Goal: Task Accomplishment & Management: Use online tool/utility

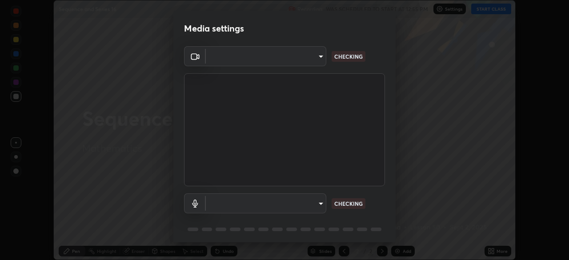
scroll to position [32, 0]
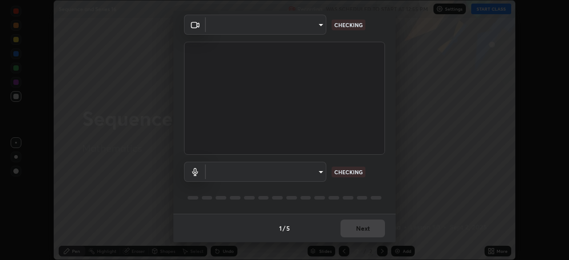
type input "495e9aafafa99ab02b2630cd73316b4ffac4e6b0a44c495734db4bb24564e739"
type input "596642b751d8d0027b016c771bf2e341865489ee3c6395a207e1f5bbaf1c2065"
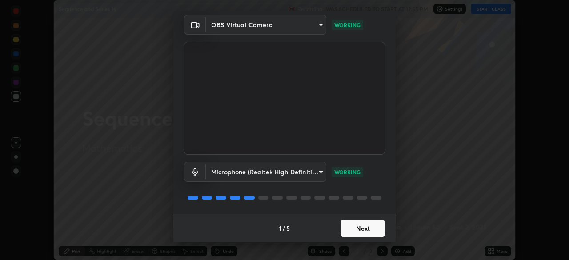
click at [348, 225] on button "Next" at bounding box center [363, 229] width 44 height 18
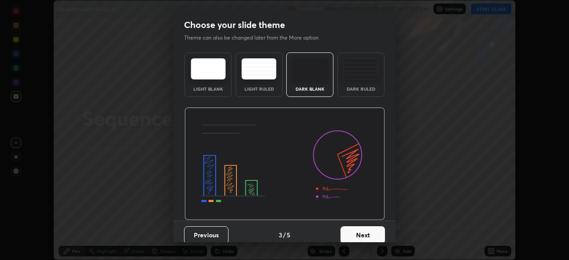
click at [348, 232] on button "Next" at bounding box center [363, 235] width 44 height 18
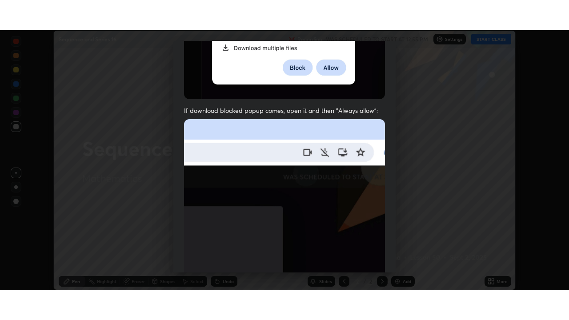
scroll to position [213, 0]
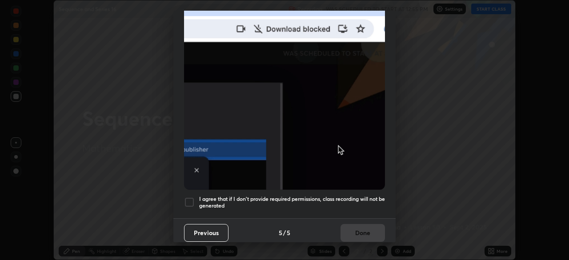
click at [186, 199] on div at bounding box center [189, 202] width 11 height 11
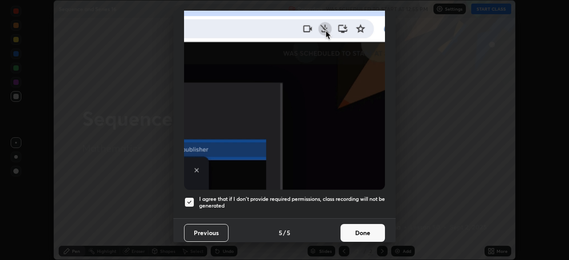
click at [360, 235] on button "Done" at bounding box center [363, 233] width 44 height 18
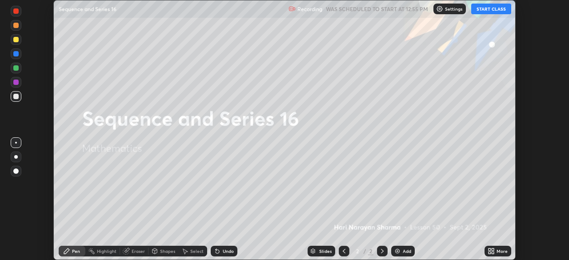
click at [491, 8] on button "START CLASS" at bounding box center [491, 9] width 40 height 11
click at [493, 253] on icon at bounding box center [493, 253] width 2 height 2
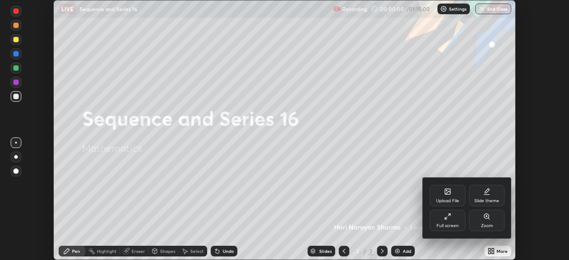
click at [450, 222] on div "Full screen" at bounding box center [448, 220] width 36 height 21
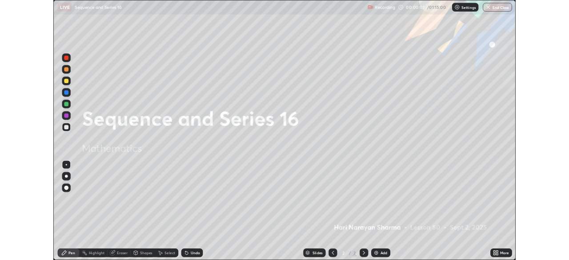
scroll to position [320, 569]
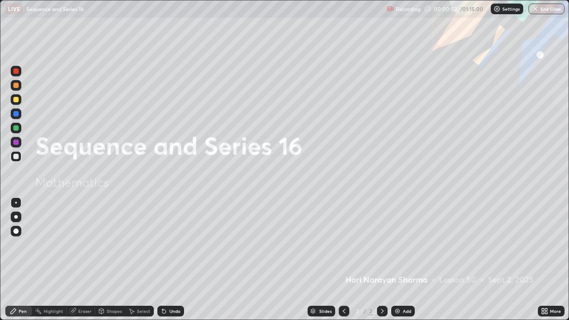
click at [398, 260] on img at bounding box center [397, 311] width 7 height 7
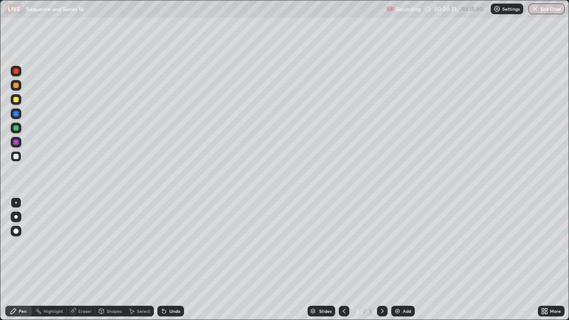
click at [21, 260] on div "Pen" at bounding box center [23, 311] width 8 height 4
click at [15, 161] on div at bounding box center [16, 156] width 11 height 11
click at [18, 99] on div at bounding box center [15, 99] width 5 height 5
click at [12, 154] on div at bounding box center [16, 156] width 11 height 11
click at [23, 260] on div "Pen" at bounding box center [18, 311] width 27 height 11
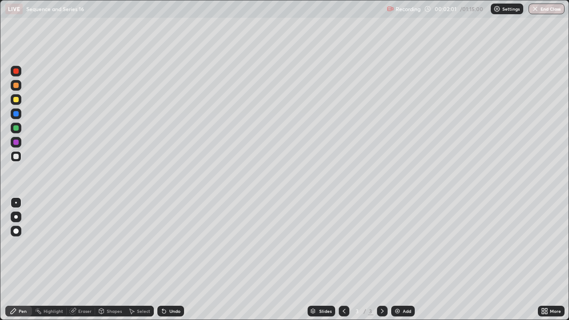
click at [16, 100] on div at bounding box center [15, 99] width 5 height 5
click at [135, 260] on div "Select" at bounding box center [139, 311] width 28 height 11
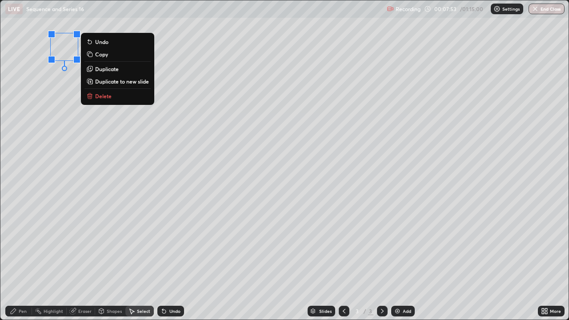
click at [113, 98] on button "Delete" at bounding box center [118, 96] width 66 height 11
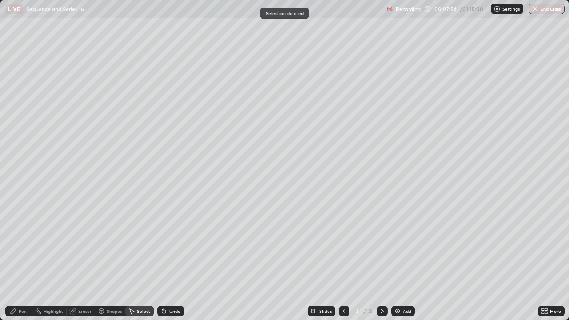
click at [19, 260] on div "Pen" at bounding box center [23, 311] width 8 height 4
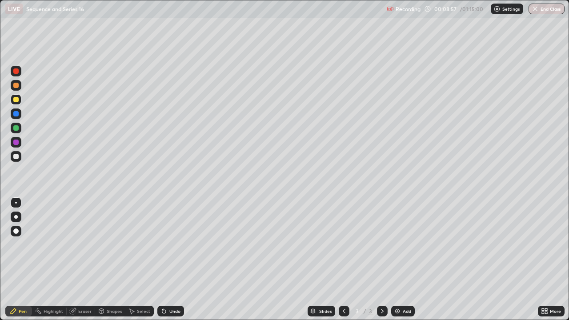
click at [17, 153] on div at bounding box center [16, 156] width 11 height 11
click at [16, 102] on div at bounding box center [15, 99] width 5 height 5
click at [24, 260] on div "Pen" at bounding box center [18, 311] width 27 height 11
click at [20, 99] on div at bounding box center [16, 99] width 11 height 11
click at [15, 154] on div at bounding box center [15, 156] width 5 height 5
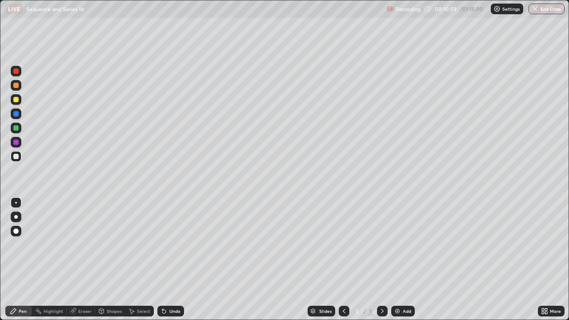
click at [133, 260] on icon at bounding box center [131, 311] width 7 height 7
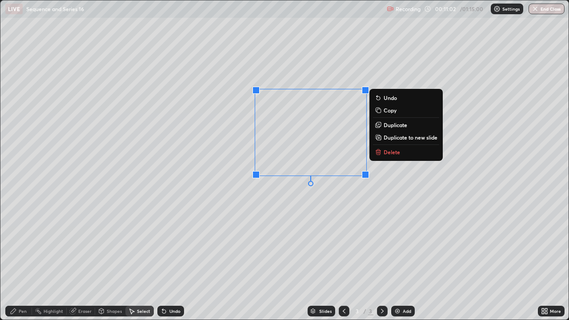
click at [393, 155] on p "Delete" at bounding box center [392, 152] width 16 height 7
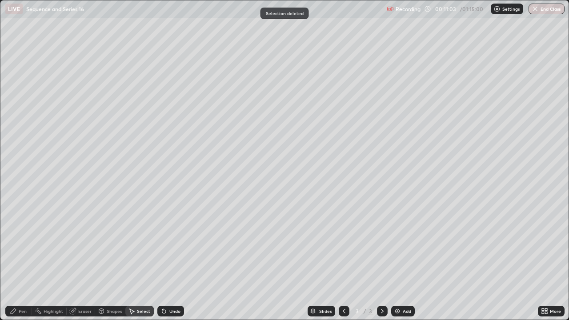
click at [16, 260] on icon at bounding box center [13, 311] width 7 height 7
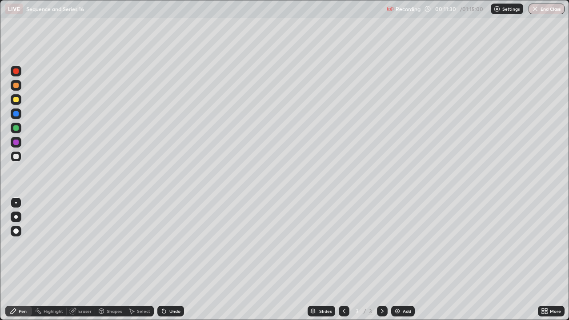
click at [15, 158] on div at bounding box center [15, 156] width 5 height 5
click at [15, 99] on div at bounding box center [15, 99] width 5 height 5
click at [172, 260] on div "Undo" at bounding box center [170, 311] width 27 height 11
click at [169, 260] on div "Undo" at bounding box center [170, 311] width 27 height 11
click at [183, 260] on div "Undo" at bounding box center [170, 311] width 27 height 11
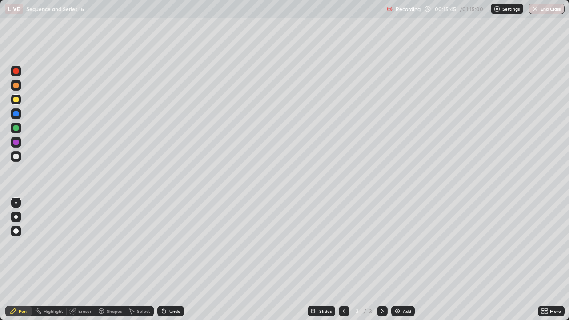
click at [403, 260] on div "Add" at bounding box center [403, 311] width 24 height 11
click at [343, 260] on icon at bounding box center [344, 311] width 7 height 7
click at [382, 260] on icon at bounding box center [382, 311] width 7 height 7
click at [343, 260] on icon at bounding box center [344, 311] width 7 height 7
click at [381, 260] on icon at bounding box center [382, 311] width 7 height 7
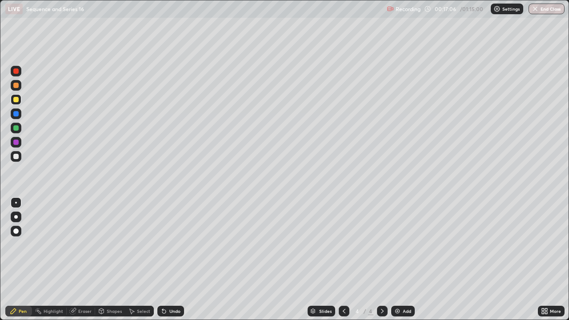
click at [347, 260] on div at bounding box center [344, 311] width 11 height 11
click at [382, 260] on icon at bounding box center [382, 311] width 7 height 7
click at [381, 260] on div at bounding box center [382, 311] width 11 height 11
click at [340, 260] on div at bounding box center [344, 311] width 11 height 18
click at [381, 260] on icon at bounding box center [382, 311] width 7 height 7
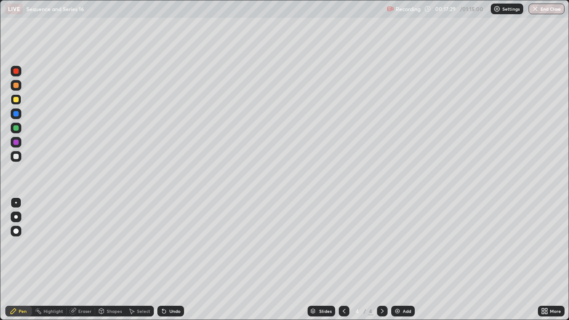
click at [342, 260] on icon at bounding box center [344, 311] width 7 height 7
click at [382, 260] on icon at bounding box center [382, 311] width 7 height 7
click at [343, 260] on icon at bounding box center [344, 311] width 7 height 7
click at [382, 260] on icon at bounding box center [382, 311] width 7 height 7
click at [343, 260] on icon at bounding box center [344, 311] width 7 height 7
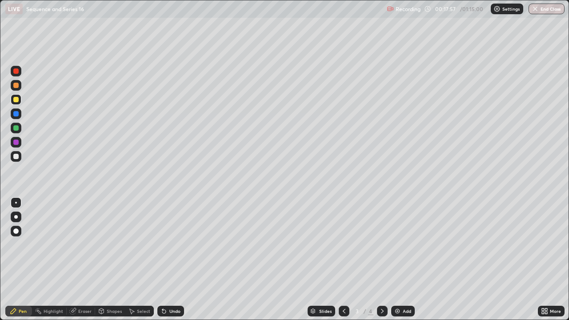
click at [382, 260] on icon at bounding box center [382, 311] width 7 height 7
click at [164, 260] on icon at bounding box center [164, 311] width 7 height 7
click at [164, 260] on icon at bounding box center [164, 312] width 4 height 4
click at [163, 260] on icon at bounding box center [164, 312] width 4 height 4
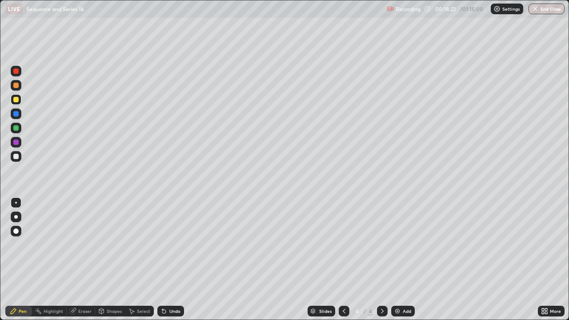
click at [163, 260] on icon at bounding box center [164, 312] width 4 height 4
click at [164, 260] on icon at bounding box center [164, 312] width 4 height 4
click at [398, 260] on img at bounding box center [397, 311] width 7 height 7
click at [343, 260] on icon at bounding box center [344, 311] width 7 height 7
click at [382, 260] on icon at bounding box center [382, 311] width 7 height 7
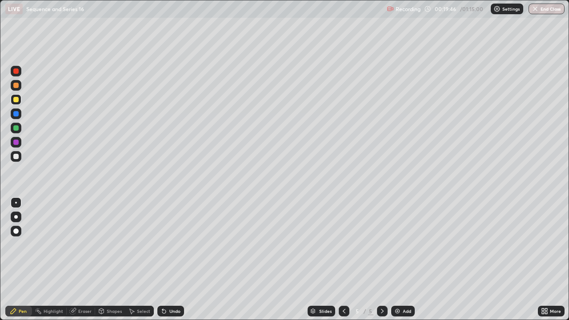
click at [345, 260] on icon at bounding box center [344, 311] width 7 height 7
click at [383, 260] on icon at bounding box center [382, 311] width 7 height 7
click at [343, 260] on icon at bounding box center [344, 311] width 7 height 7
click at [382, 260] on icon at bounding box center [382, 311] width 7 height 7
click at [344, 260] on icon at bounding box center [344, 311] width 7 height 7
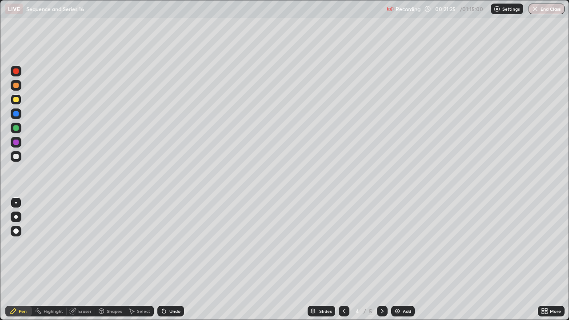
click at [382, 260] on icon at bounding box center [382, 311] width 7 height 7
click at [149, 260] on div "Select" at bounding box center [139, 311] width 28 height 11
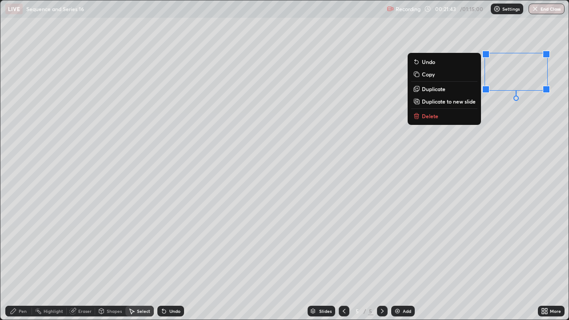
click at [343, 260] on icon at bounding box center [344, 311] width 7 height 7
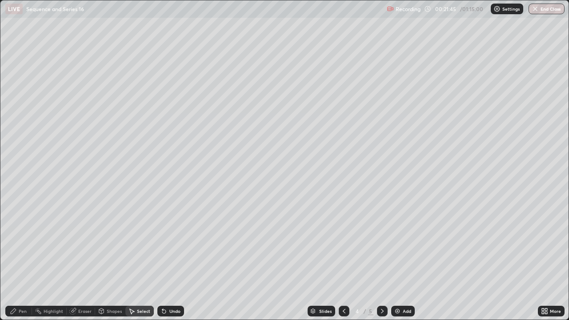
click at [381, 260] on icon at bounding box center [382, 311] width 3 height 4
click at [29, 260] on div "Pen" at bounding box center [18, 311] width 27 height 11
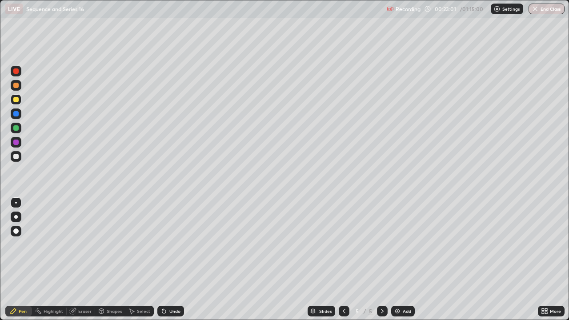
click at [172, 260] on div "Undo" at bounding box center [174, 311] width 11 height 4
click at [169, 260] on div "Undo" at bounding box center [174, 311] width 11 height 4
click at [344, 260] on icon at bounding box center [344, 311] width 7 height 7
click at [382, 260] on div at bounding box center [382, 311] width 11 height 11
click at [382, 260] on icon at bounding box center [382, 311] width 7 height 7
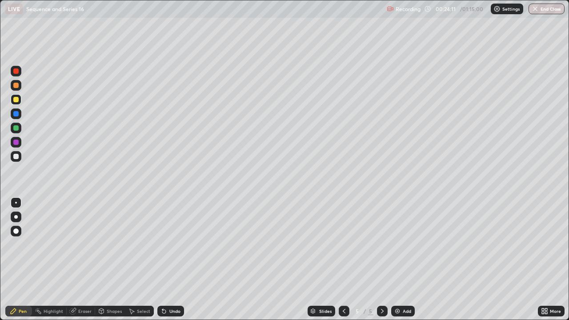
click at [399, 260] on img at bounding box center [397, 311] width 7 height 7
click at [343, 260] on icon at bounding box center [344, 311] width 7 height 7
click at [344, 260] on div at bounding box center [344, 311] width 11 height 11
click at [377, 260] on div at bounding box center [382, 311] width 11 height 11
click at [343, 260] on icon at bounding box center [344, 311] width 7 height 7
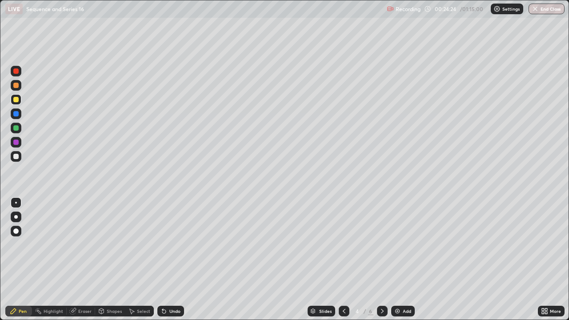
click at [382, 260] on icon at bounding box center [382, 311] width 7 height 7
click at [381, 260] on icon at bounding box center [382, 311] width 3 height 4
click at [343, 260] on icon at bounding box center [344, 311] width 7 height 7
click at [382, 260] on icon at bounding box center [382, 311] width 7 height 7
click at [343, 260] on icon at bounding box center [344, 311] width 7 height 7
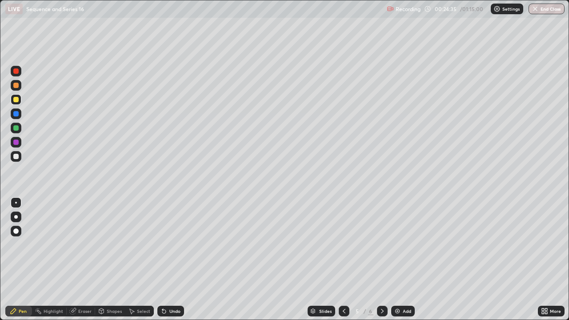
click at [381, 260] on icon at bounding box center [382, 311] width 7 height 7
click at [343, 260] on icon at bounding box center [344, 311] width 7 height 7
click at [344, 260] on icon at bounding box center [344, 311] width 7 height 7
click at [381, 260] on icon at bounding box center [382, 311] width 7 height 7
click at [381, 260] on icon at bounding box center [382, 311] width 3 height 4
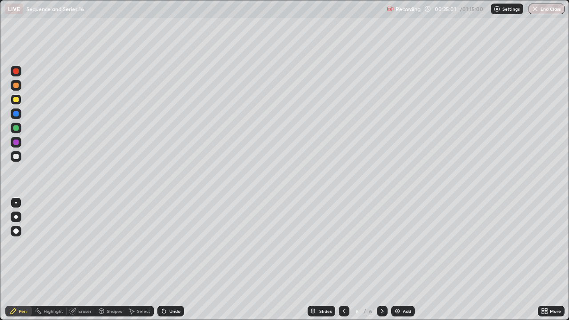
click at [172, 260] on div "Undo" at bounding box center [174, 311] width 11 height 4
click at [176, 260] on div "Undo" at bounding box center [174, 311] width 11 height 4
click at [179, 260] on div "Undo" at bounding box center [174, 311] width 11 height 4
click at [9, 159] on div at bounding box center [16, 156] width 14 height 14
click at [343, 260] on icon at bounding box center [344, 311] width 7 height 7
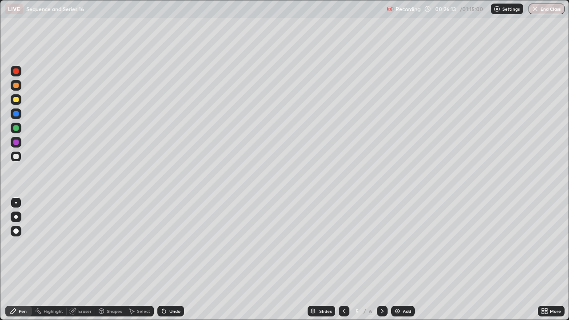
click at [343, 260] on icon at bounding box center [344, 311] width 7 height 7
click at [382, 260] on icon at bounding box center [382, 311] width 7 height 7
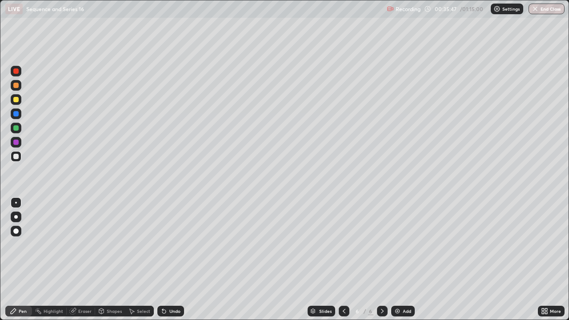
click at [385, 260] on icon at bounding box center [382, 311] width 7 height 7
click at [386, 260] on div at bounding box center [382, 311] width 11 height 11
click at [385, 260] on div at bounding box center [382, 311] width 11 height 11
click at [382, 260] on icon at bounding box center [382, 311] width 7 height 7
click at [380, 260] on icon at bounding box center [382, 311] width 7 height 7
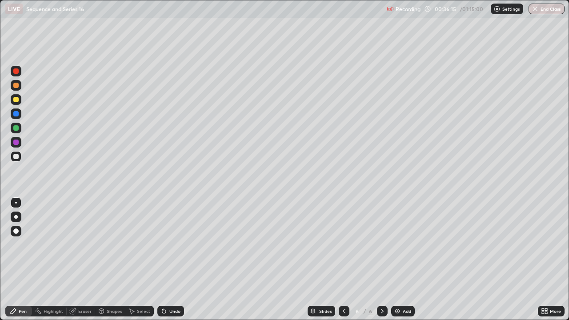
click at [402, 260] on div "Add" at bounding box center [403, 311] width 24 height 11
click at [162, 260] on icon at bounding box center [164, 312] width 4 height 4
click at [163, 260] on icon at bounding box center [164, 312] width 4 height 4
click at [164, 260] on div "Undo" at bounding box center [170, 311] width 27 height 11
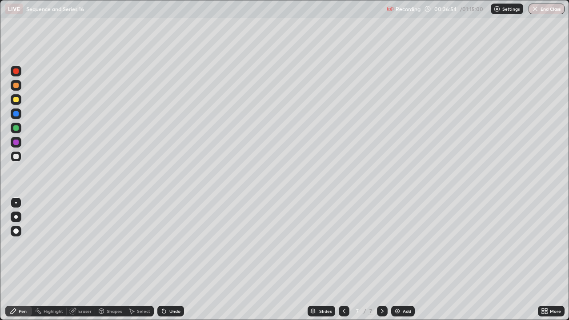
click at [165, 260] on icon at bounding box center [164, 312] width 4 height 4
click at [166, 260] on icon at bounding box center [164, 311] width 7 height 7
click at [163, 260] on icon at bounding box center [164, 312] width 4 height 4
click at [162, 260] on icon at bounding box center [162, 309] width 1 height 1
click at [162, 260] on icon at bounding box center [164, 312] width 4 height 4
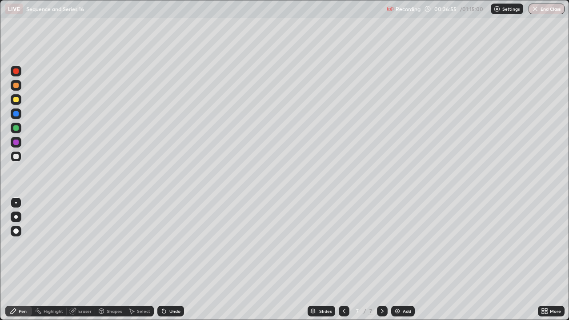
click at [162, 260] on icon at bounding box center [164, 312] width 4 height 4
click at [162, 260] on icon at bounding box center [162, 309] width 1 height 1
click at [129, 260] on div "Select" at bounding box center [139, 311] width 28 height 11
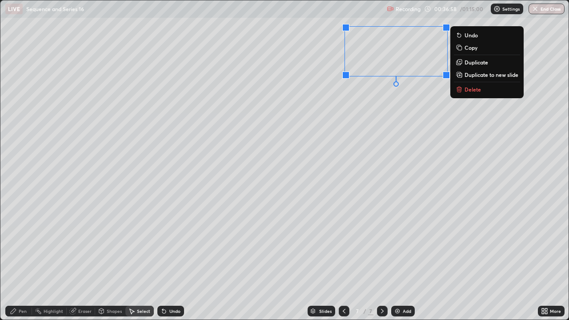
click at [477, 90] on p "Delete" at bounding box center [473, 89] width 16 height 7
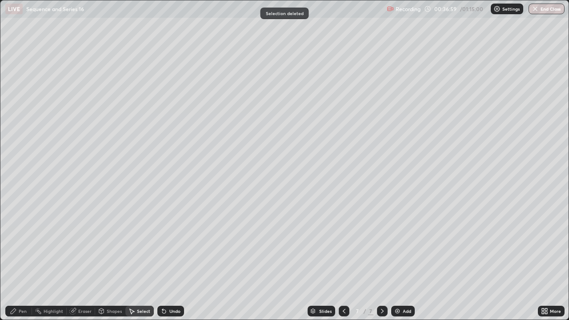
click at [20, 260] on div "Pen" at bounding box center [23, 311] width 8 height 4
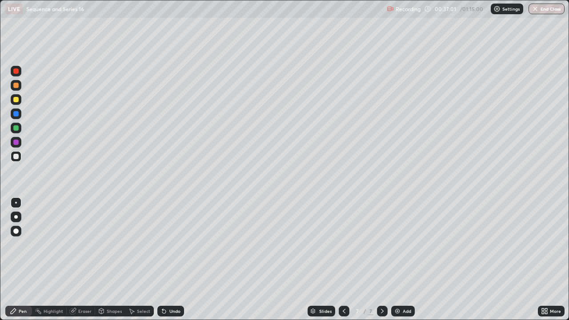
click at [17, 101] on div at bounding box center [15, 99] width 5 height 5
click at [12, 155] on div at bounding box center [16, 156] width 11 height 11
click at [18, 101] on div at bounding box center [16, 99] width 11 height 11
click at [14, 158] on div at bounding box center [15, 156] width 5 height 5
click at [16, 99] on div at bounding box center [15, 99] width 5 height 5
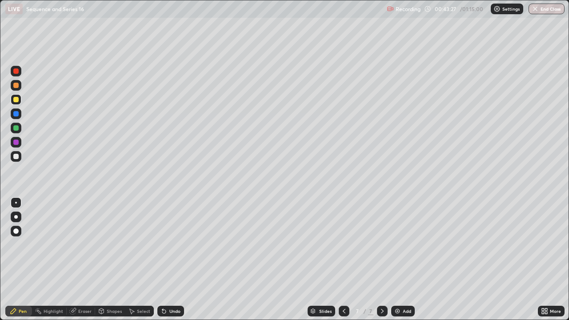
click at [395, 260] on img at bounding box center [397, 311] width 7 height 7
click at [342, 260] on div at bounding box center [344, 311] width 11 height 11
click at [382, 260] on icon at bounding box center [382, 311] width 7 height 7
click at [343, 260] on icon at bounding box center [344, 311] width 7 height 7
click at [382, 260] on icon at bounding box center [382, 311] width 7 height 7
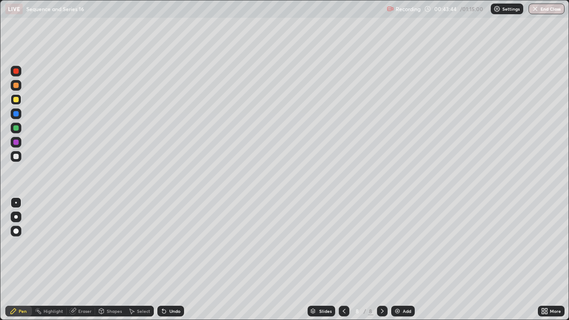
click at [339, 260] on div at bounding box center [344, 311] width 11 height 11
click at [377, 260] on div at bounding box center [382, 311] width 11 height 11
click at [144, 260] on div "Select" at bounding box center [143, 311] width 13 height 4
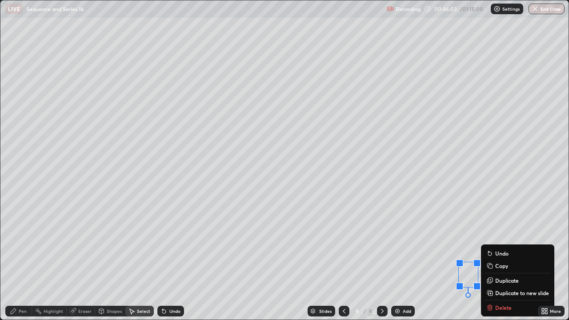
click at [503, 260] on div "Slides 8 / 8 Add" at bounding box center [361, 311] width 354 height 18
click at [440, 260] on div "0 ° Undo Copy Duplicate Duplicate to new slide Delete" at bounding box center [284, 159] width 568 height 319
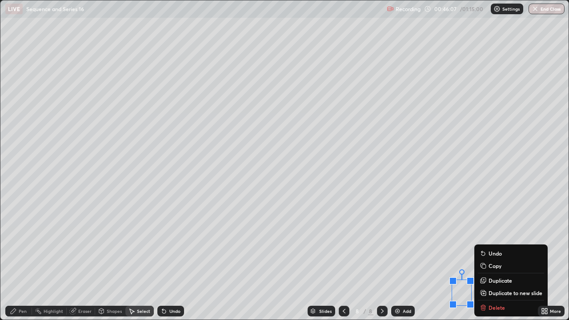
click at [395, 260] on img at bounding box center [397, 311] width 7 height 7
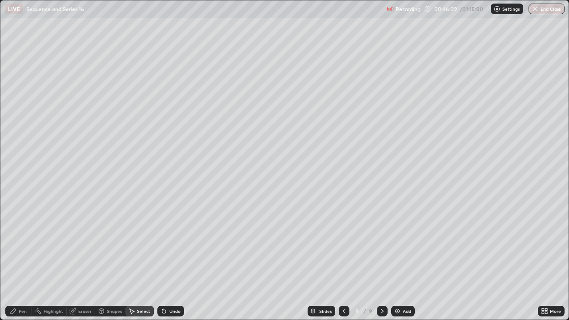
click at [25, 260] on div "Pen" at bounding box center [23, 311] width 8 height 4
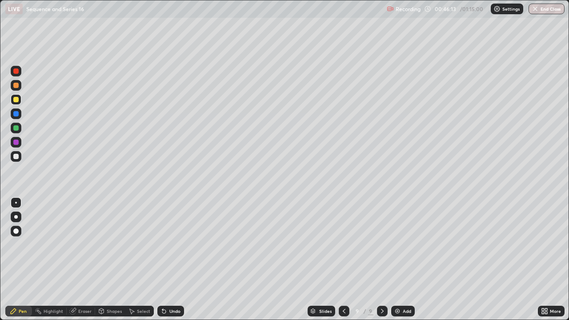
click at [343, 260] on icon at bounding box center [344, 311] width 7 height 7
click at [382, 260] on icon at bounding box center [382, 311] width 7 height 7
click at [343, 260] on icon at bounding box center [344, 311] width 3 height 4
click at [377, 260] on div at bounding box center [382, 311] width 11 height 11
click at [339, 260] on div at bounding box center [344, 311] width 11 height 11
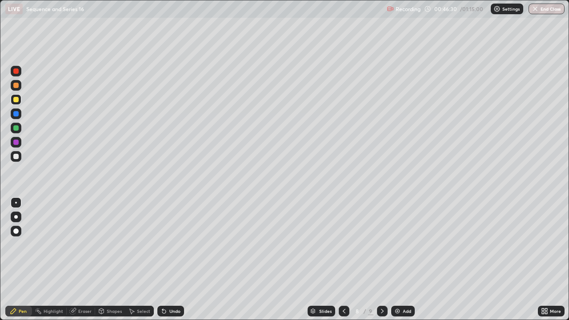
click at [381, 260] on icon at bounding box center [382, 311] width 3 height 4
click at [175, 260] on div "Undo" at bounding box center [174, 311] width 11 height 4
click at [173, 260] on div "Undo" at bounding box center [174, 311] width 11 height 4
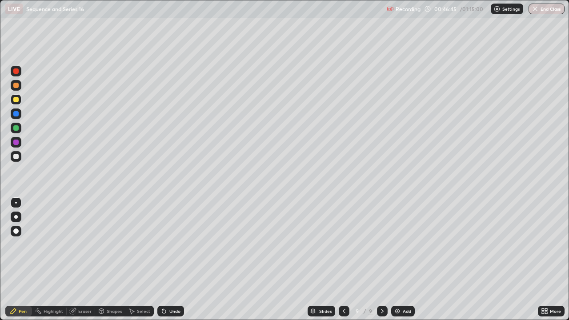
click at [170, 260] on div "Undo" at bounding box center [174, 311] width 11 height 4
click at [169, 260] on div "Undo" at bounding box center [174, 311] width 11 height 4
click at [168, 260] on div "Undo" at bounding box center [170, 311] width 27 height 11
click at [169, 260] on div "Undo" at bounding box center [170, 311] width 27 height 11
click at [163, 260] on icon at bounding box center [164, 312] width 4 height 4
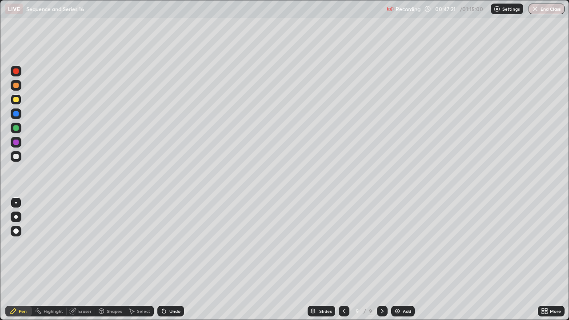
click at [343, 260] on icon at bounding box center [344, 311] width 7 height 7
click at [382, 260] on icon at bounding box center [382, 311] width 7 height 7
click at [345, 260] on icon at bounding box center [344, 311] width 7 height 7
click at [382, 260] on icon at bounding box center [382, 311] width 7 height 7
click at [169, 260] on div "Undo" at bounding box center [174, 311] width 11 height 4
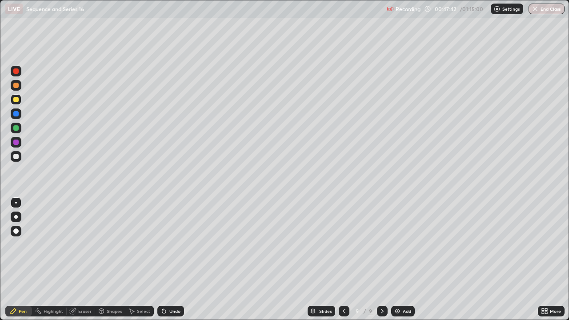
click at [173, 260] on div "Undo" at bounding box center [170, 311] width 27 height 11
click at [178, 260] on div "Undo" at bounding box center [170, 311] width 27 height 11
click at [177, 260] on div "Undo" at bounding box center [174, 311] width 11 height 4
click at [344, 260] on icon at bounding box center [344, 311] width 3 height 4
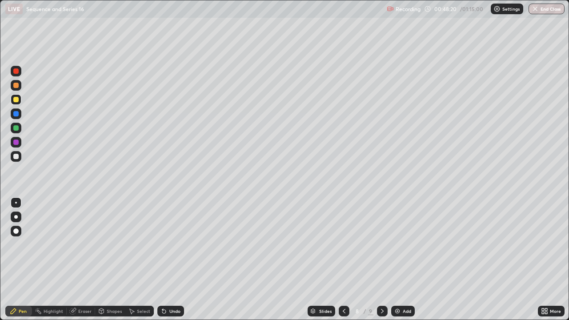
click at [344, 260] on icon at bounding box center [344, 311] width 7 height 7
click at [381, 260] on icon at bounding box center [382, 311] width 3 height 4
click at [82, 260] on div "Eraser" at bounding box center [84, 311] width 13 height 4
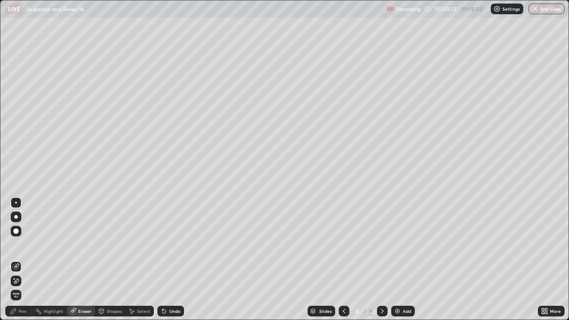
click at [21, 260] on div "Pen" at bounding box center [23, 311] width 8 height 4
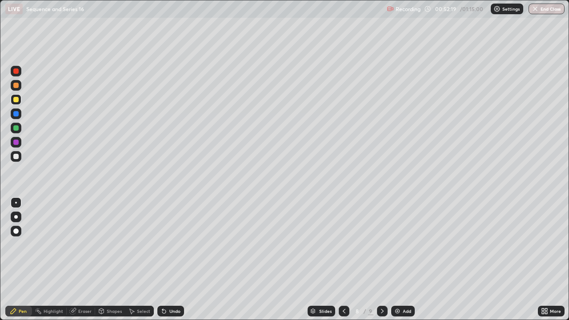
click at [386, 260] on div at bounding box center [382, 311] width 11 height 11
click at [382, 260] on icon at bounding box center [382, 311] width 7 height 7
click at [397, 260] on div "Add" at bounding box center [403, 311] width 24 height 11
click at [16, 156] on div at bounding box center [15, 156] width 5 height 5
click at [171, 260] on div "Undo" at bounding box center [174, 311] width 11 height 4
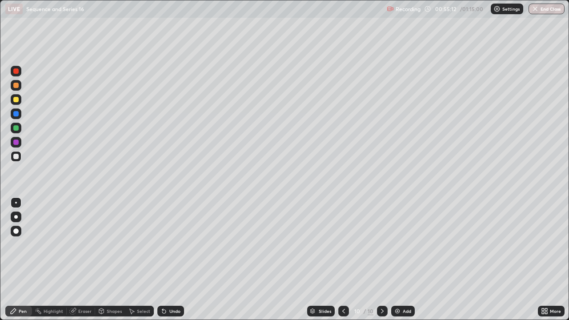
click at [176, 260] on div "Undo" at bounding box center [174, 311] width 11 height 4
click at [173, 260] on div "Undo" at bounding box center [174, 311] width 11 height 4
click at [178, 260] on div "Undo" at bounding box center [170, 311] width 27 height 11
click at [0, 79] on div "Setting up your live class" at bounding box center [284, 160] width 569 height 320
click at [136, 260] on div "Select" at bounding box center [139, 311] width 28 height 11
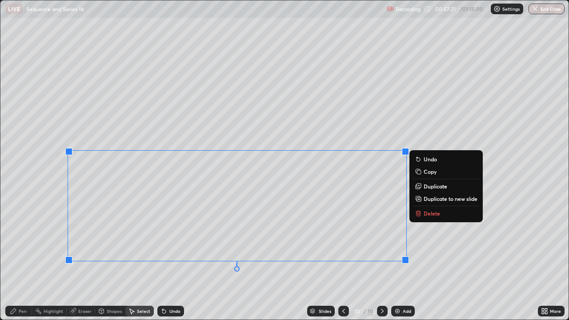
click at [426, 214] on p "Delete" at bounding box center [432, 213] width 16 height 7
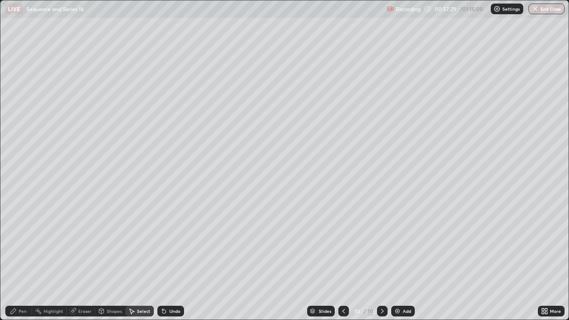
click at [23, 260] on div "Pen" at bounding box center [23, 311] width 8 height 4
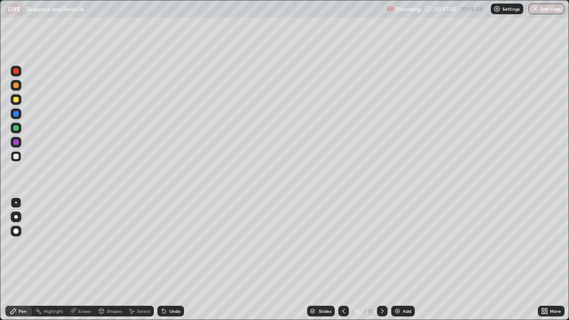
click at [16, 155] on div at bounding box center [15, 156] width 5 height 5
click at [17, 103] on div at bounding box center [16, 99] width 11 height 11
click at [138, 260] on div "Select" at bounding box center [139, 311] width 28 height 11
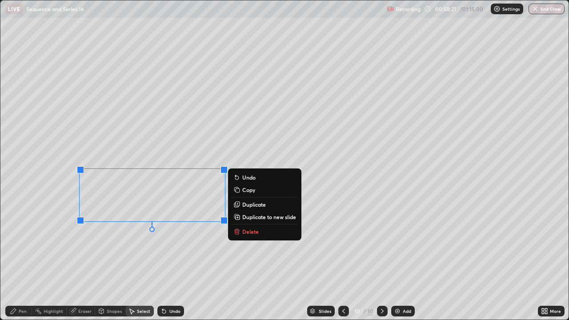
click at [260, 235] on button "Delete" at bounding box center [265, 231] width 66 height 11
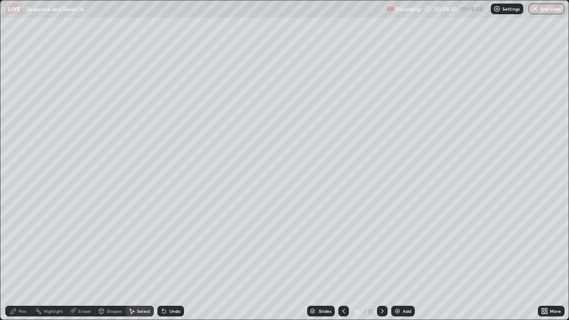
click at [20, 260] on div "Pen" at bounding box center [23, 311] width 8 height 4
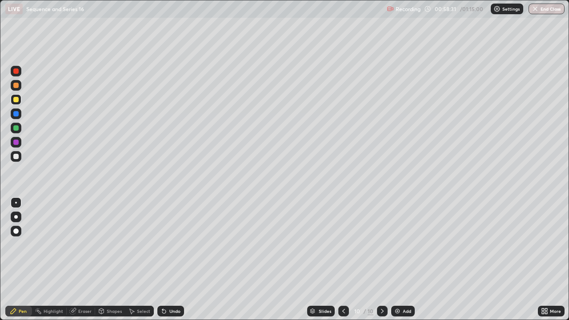
click at [16, 155] on div at bounding box center [15, 156] width 5 height 5
click at [18, 260] on div "Pen" at bounding box center [18, 311] width 27 height 11
click at [16, 101] on div at bounding box center [15, 99] width 5 height 5
click at [17, 99] on div at bounding box center [15, 99] width 5 height 5
click at [171, 260] on div "Undo" at bounding box center [174, 311] width 11 height 4
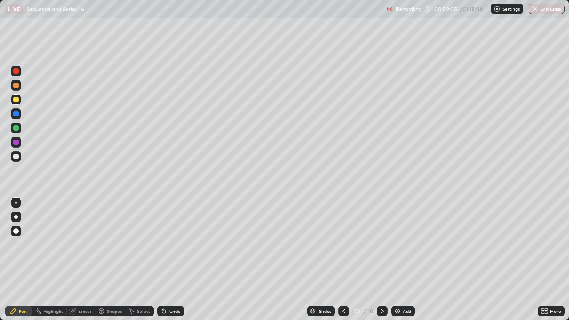
click at [170, 260] on div "Undo" at bounding box center [170, 311] width 27 height 11
click at [170, 260] on div "Undo" at bounding box center [174, 311] width 11 height 4
click at [172, 260] on div "Undo" at bounding box center [174, 311] width 11 height 4
click at [180, 260] on div "Undo" at bounding box center [170, 311] width 27 height 11
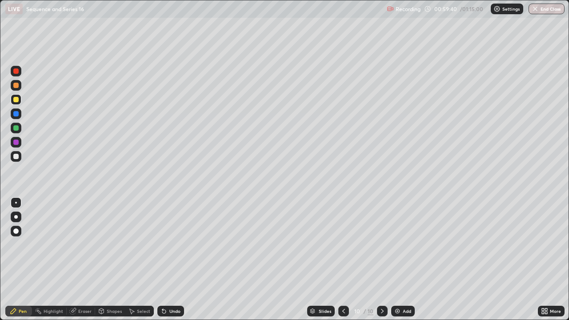
click at [170, 260] on div "Undo" at bounding box center [174, 311] width 11 height 4
click at [166, 260] on div "Undo" at bounding box center [170, 311] width 27 height 11
click at [169, 260] on div "Undo" at bounding box center [170, 311] width 27 height 11
click at [168, 260] on div "Undo" at bounding box center [170, 311] width 27 height 11
click at [169, 260] on div "Undo" at bounding box center [170, 311] width 27 height 11
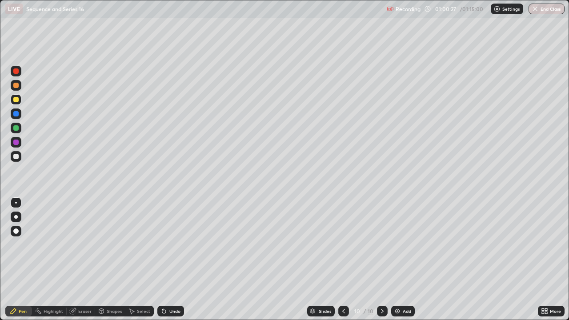
click at [169, 260] on div "Undo" at bounding box center [170, 311] width 27 height 11
click at [169, 260] on div "Undo" at bounding box center [174, 311] width 11 height 4
click at [167, 260] on div "Undo" at bounding box center [170, 311] width 27 height 11
click at [168, 260] on div "Undo" at bounding box center [170, 311] width 27 height 11
click at [167, 260] on div "Undo" at bounding box center [170, 311] width 27 height 11
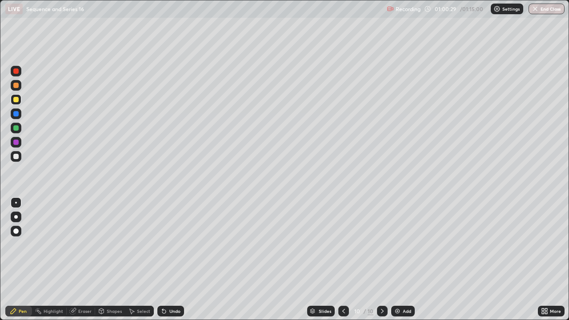
click at [166, 260] on div "Undo" at bounding box center [170, 311] width 27 height 11
click at [166, 260] on icon at bounding box center [164, 311] width 7 height 7
click at [163, 260] on icon at bounding box center [164, 312] width 4 height 4
click at [166, 260] on icon at bounding box center [164, 311] width 7 height 7
click at [163, 260] on icon at bounding box center [164, 312] width 4 height 4
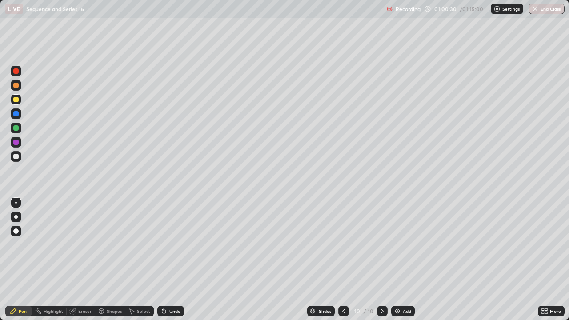
click at [165, 260] on icon at bounding box center [164, 311] width 7 height 7
click at [164, 260] on icon at bounding box center [164, 311] width 7 height 7
click at [163, 260] on icon at bounding box center [164, 312] width 4 height 4
click at [164, 260] on icon at bounding box center [164, 311] width 7 height 7
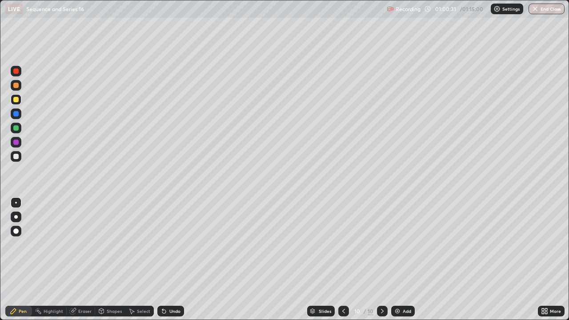
click at [163, 260] on icon at bounding box center [164, 312] width 4 height 4
click at [162, 260] on icon at bounding box center [164, 312] width 4 height 4
click at [161, 260] on icon at bounding box center [164, 311] width 7 height 7
click at [163, 260] on icon at bounding box center [164, 312] width 4 height 4
click at [164, 260] on icon at bounding box center [164, 312] width 4 height 4
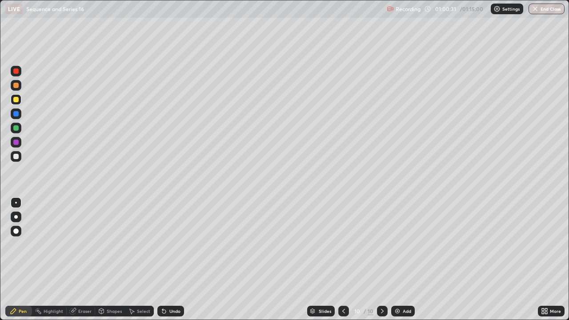
click at [163, 260] on icon at bounding box center [164, 312] width 4 height 4
click at [162, 260] on icon at bounding box center [162, 309] width 1 height 1
click at [162, 260] on icon at bounding box center [164, 312] width 4 height 4
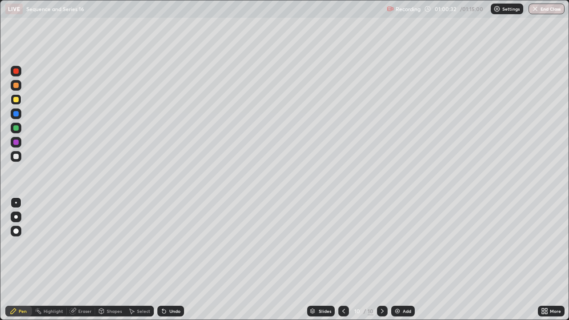
click at [157, 260] on div "Undo" at bounding box center [170, 311] width 27 height 11
click at [158, 260] on div "Undo" at bounding box center [170, 311] width 27 height 11
click at [162, 260] on icon at bounding box center [162, 309] width 1 height 1
click at [19, 260] on div "Pen" at bounding box center [23, 311] width 8 height 4
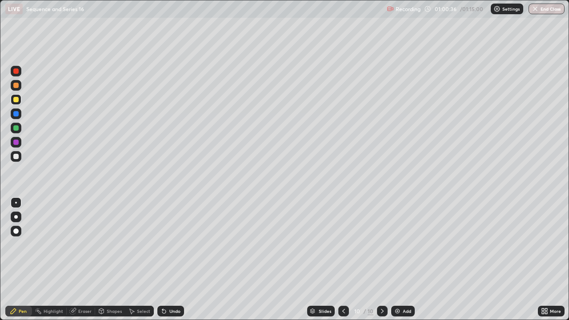
click at [14, 155] on div at bounding box center [15, 156] width 5 height 5
click at [377, 260] on div at bounding box center [382, 311] width 11 height 11
click at [83, 260] on div "Eraser" at bounding box center [84, 311] width 13 height 4
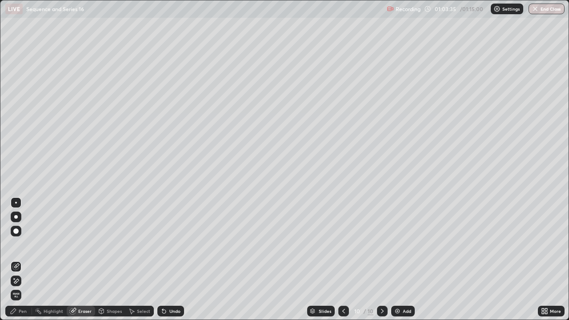
click at [15, 260] on icon at bounding box center [13, 311] width 7 height 7
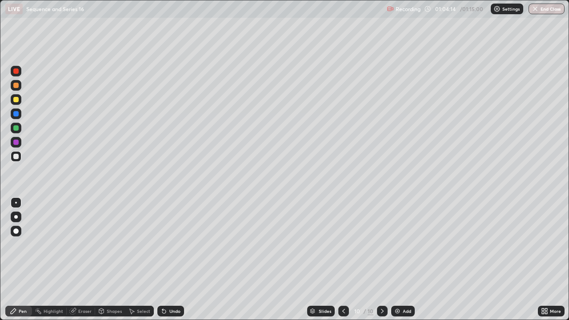
click at [378, 260] on div at bounding box center [382, 311] width 11 height 11
click at [398, 260] on img at bounding box center [397, 311] width 7 height 7
click at [343, 260] on icon at bounding box center [344, 311] width 7 height 7
click at [381, 260] on icon at bounding box center [382, 311] width 7 height 7
click at [16, 98] on div at bounding box center [15, 99] width 5 height 5
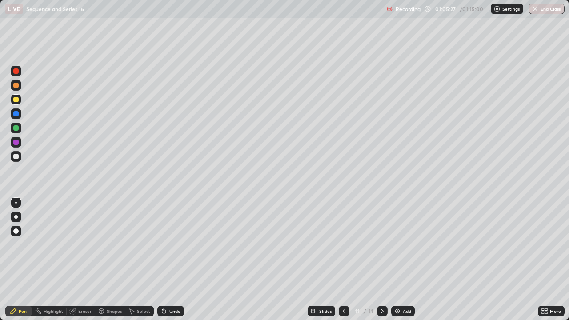
click at [17, 100] on div at bounding box center [15, 99] width 5 height 5
click at [171, 260] on div "Undo" at bounding box center [174, 311] width 11 height 4
click at [169, 260] on div "Undo" at bounding box center [174, 311] width 11 height 4
click at [382, 260] on div at bounding box center [382, 311] width 11 height 11
click at [16, 155] on div at bounding box center [15, 156] width 5 height 5
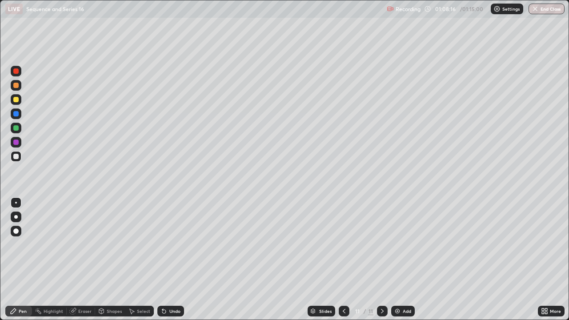
click at [16, 99] on div at bounding box center [15, 99] width 5 height 5
click at [11, 157] on div at bounding box center [16, 156] width 11 height 11
click at [382, 260] on icon at bounding box center [382, 311] width 7 height 7
click at [398, 260] on img at bounding box center [397, 311] width 7 height 7
click at [342, 260] on icon at bounding box center [344, 311] width 7 height 7
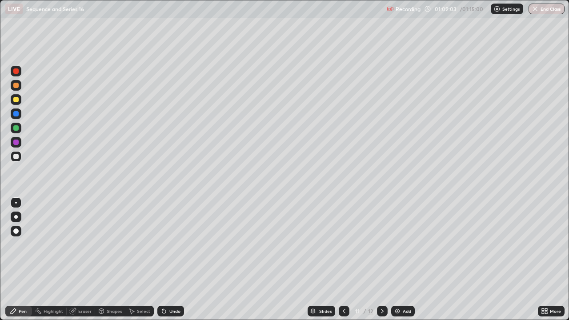
click at [381, 260] on icon at bounding box center [382, 311] width 7 height 7
click at [381, 260] on icon at bounding box center [382, 311] width 3 height 4
click at [343, 260] on icon at bounding box center [344, 311] width 7 height 7
click at [382, 260] on icon at bounding box center [382, 311] width 7 height 7
click at [10, 260] on icon at bounding box center [13, 311] width 7 height 7
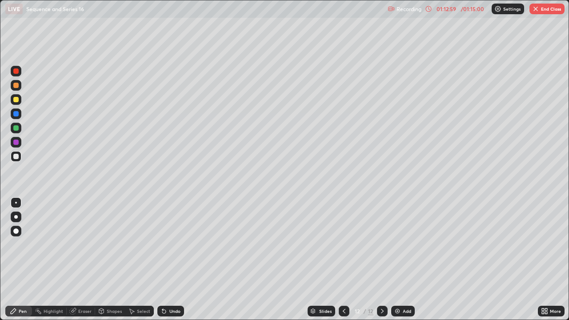
click at [536, 11] on img "button" at bounding box center [535, 8] width 7 height 7
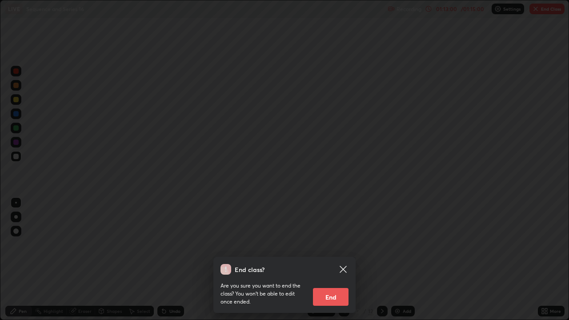
click at [336, 260] on button "End" at bounding box center [331, 297] width 36 height 18
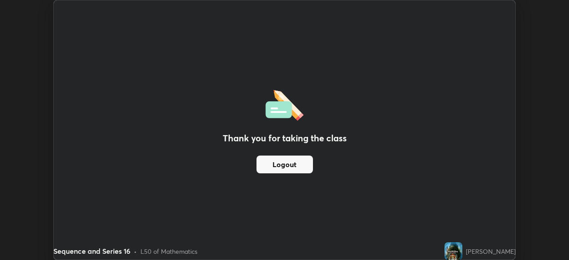
scroll to position [44214, 43905]
